Goal: Information Seeking & Learning: Learn about a topic

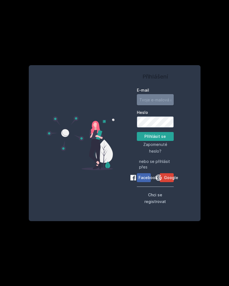
click at [156, 105] on input "E-mail" at bounding box center [155, 99] width 37 height 11
type input "[EMAIL_ADDRESS][DOMAIN_NAME]"
click at [151, 141] on button "Přihlásit se" at bounding box center [155, 136] width 37 height 9
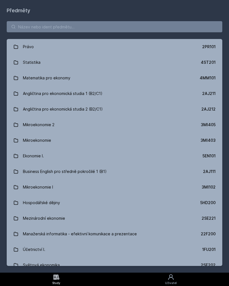
click at [34, 141] on div "Mikroekonomie" at bounding box center [37, 140] width 28 height 11
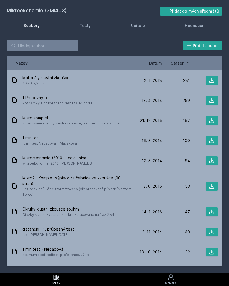
click at [86, 28] on div "Testy" at bounding box center [84, 26] width 11 height 6
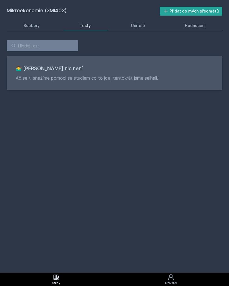
click at [30, 27] on div "Soubory" at bounding box center [31, 26] width 16 height 6
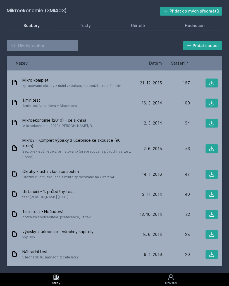
scroll to position [38, 0]
